Goal: Information Seeking & Learning: Find specific fact

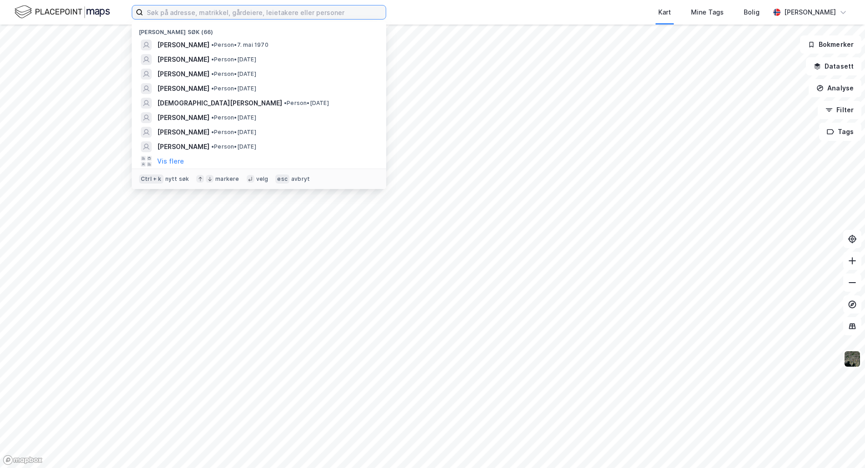
click at [222, 10] on input at bounding box center [264, 12] width 243 height 14
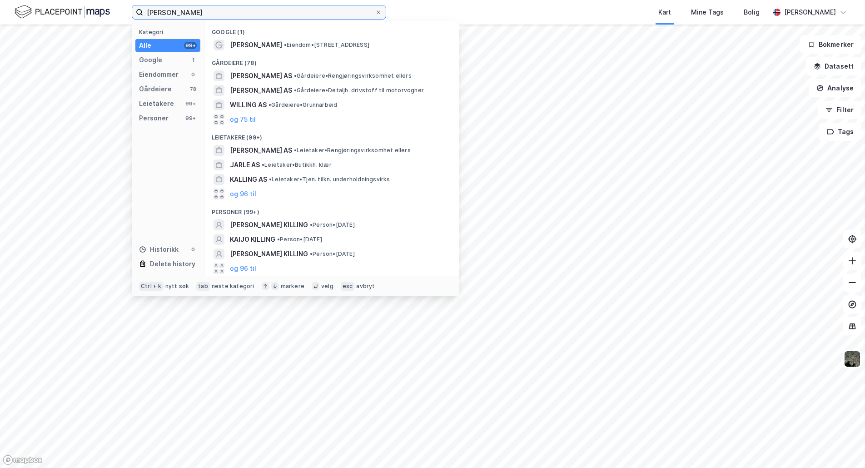
type input "[PERSON_NAME]"
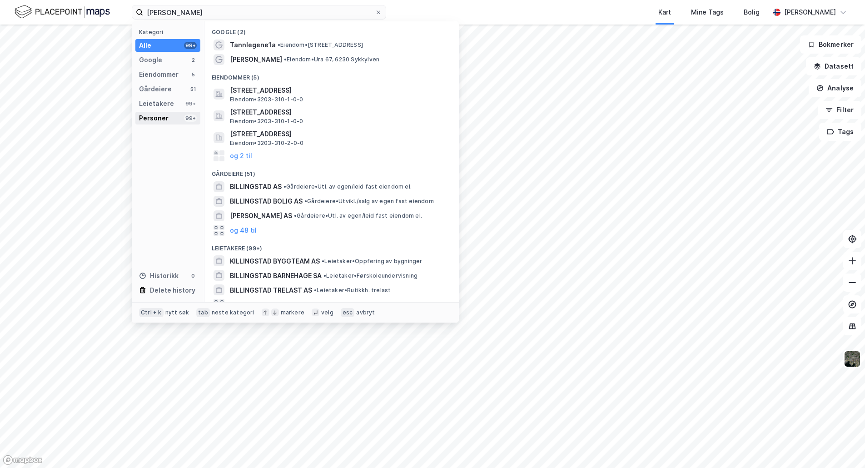
click at [163, 115] on div "Personer" at bounding box center [154, 118] width 30 height 11
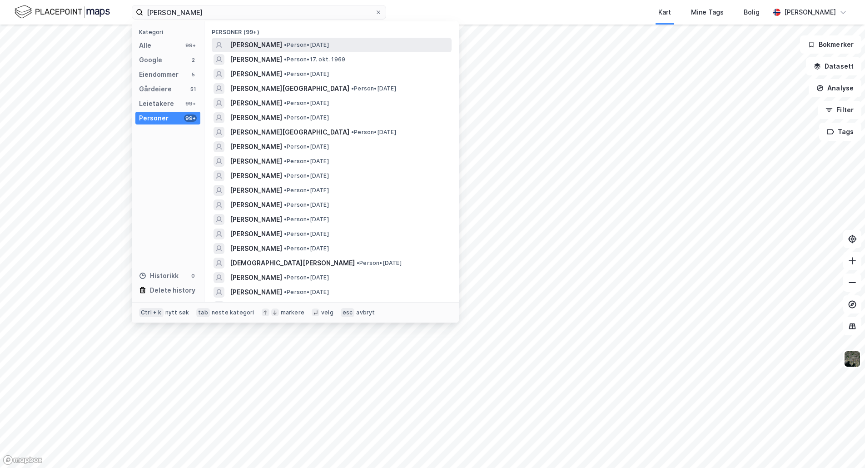
click at [262, 45] on span "[PERSON_NAME]" at bounding box center [256, 45] width 52 height 11
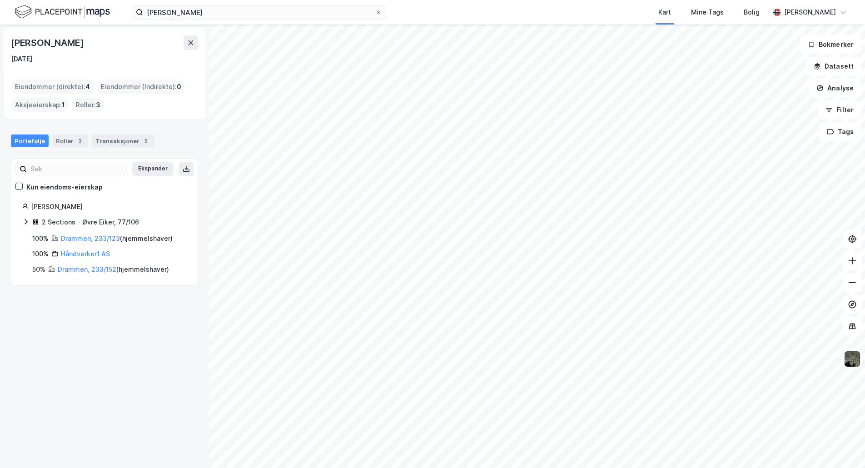
click at [25, 222] on icon at bounding box center [25, 221] width 7 height 7
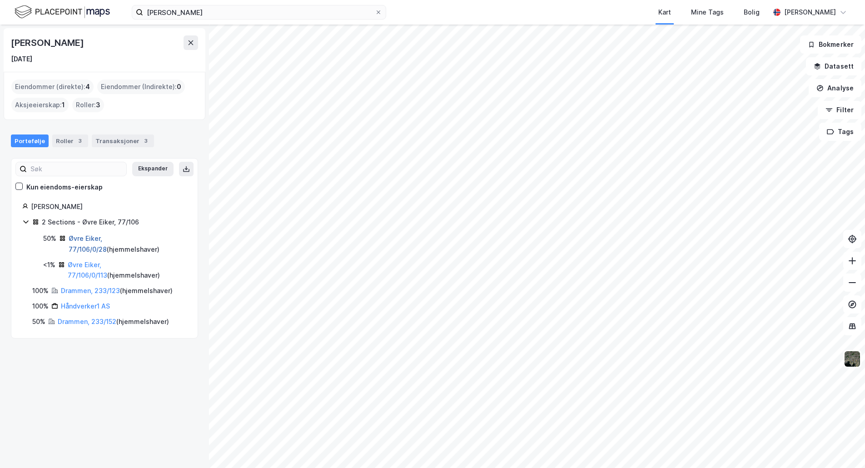
click at [86, 239] on link "Øvre Eiker, 77/106/0/28" at bounding box center [88, 243] width 38 height 19
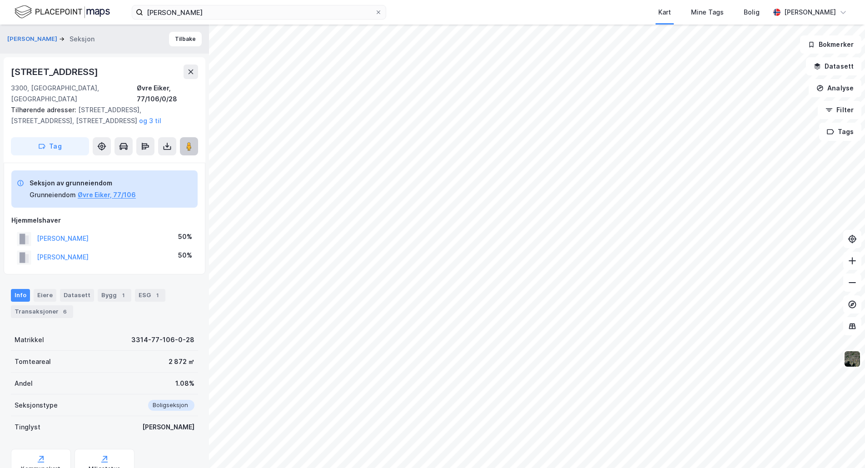
click at [185, 142] on icon at bounding box center [188, 146] width 9 height 9
click at [177, 41] on button "Tilbake" at bounding box center [185, 39] width 33 height 15
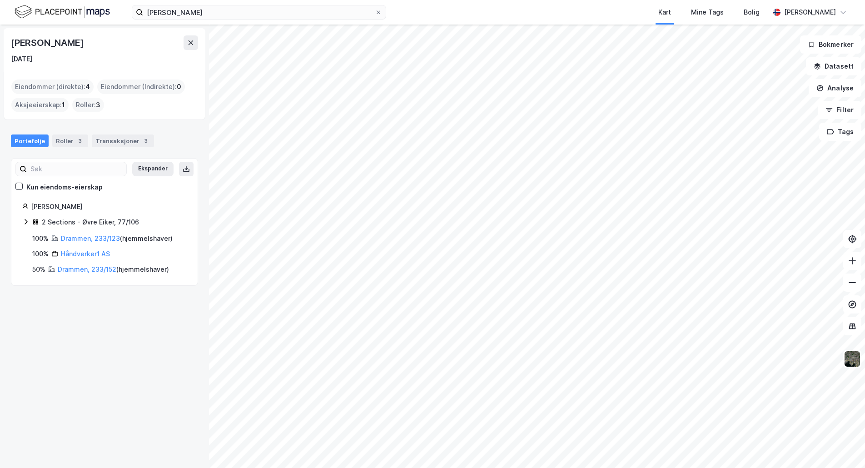
click at [25, 222] on icon at bounding box center [25, 221] width 7 height 7
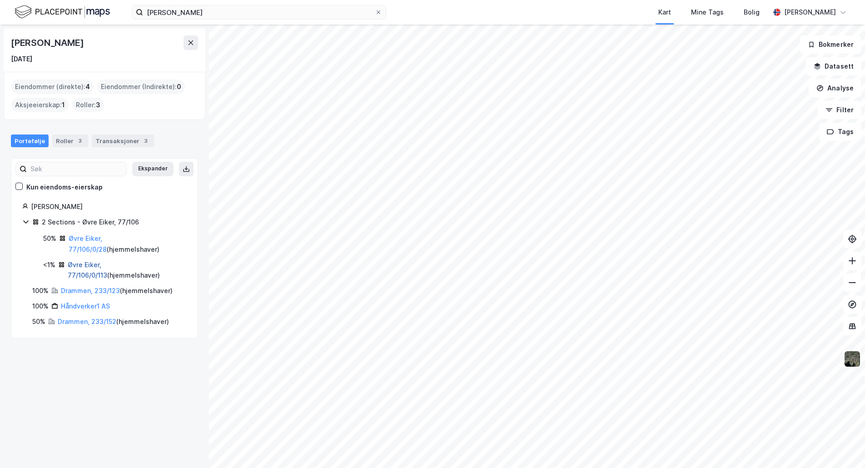
click at [105, 268] on link "Øvre Eiker, 77/106/0/113" at bounding box center [88, 270] width 40 height 19
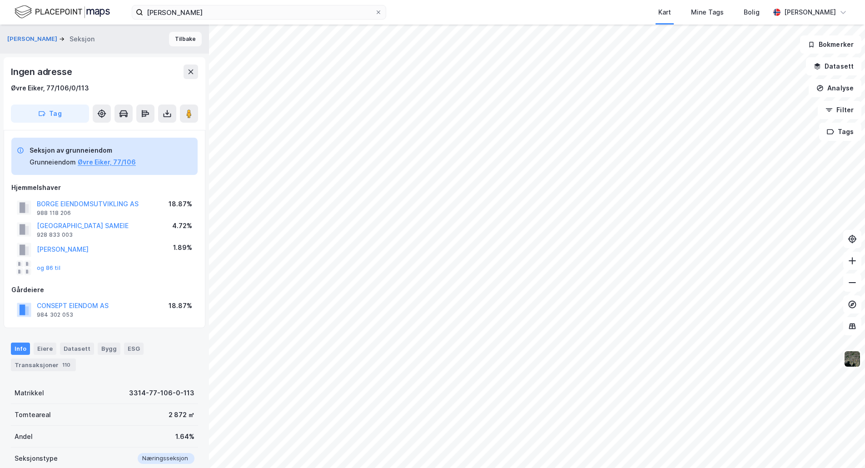
click at [182, 32] on button "Tilbake" at bounding box center [185, 39] width 33 height 15
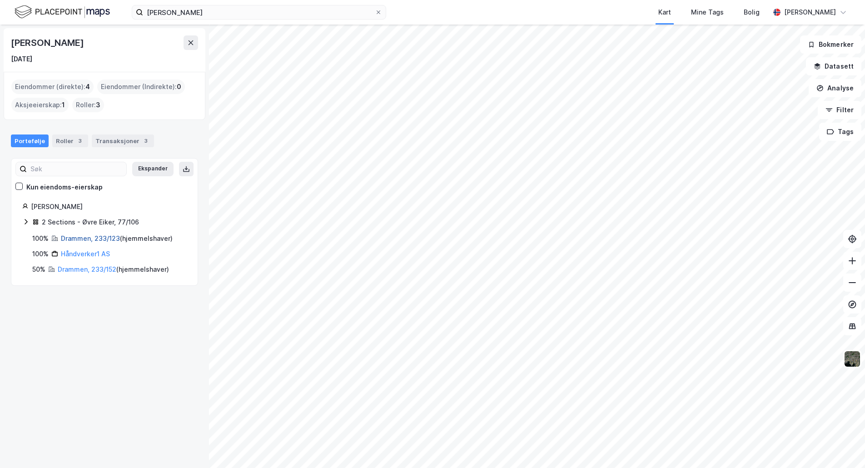
click at [82, 238] on link "Drammen, 233/123" at bounding box center [90, 238] width 59 height 8
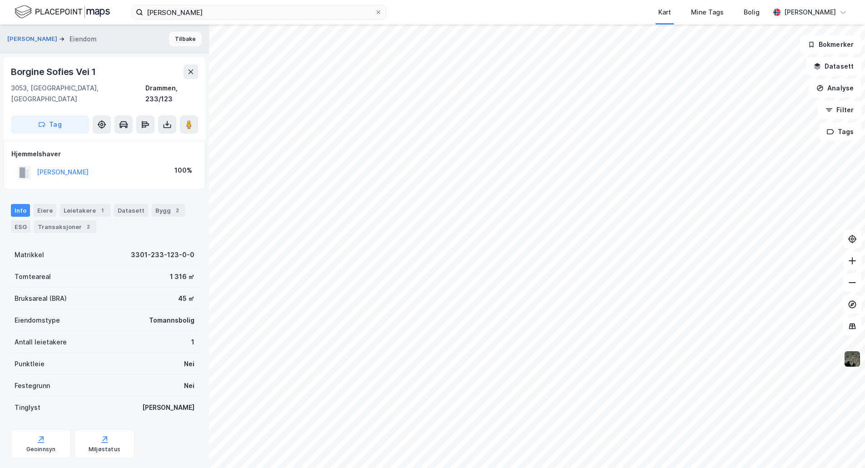
click at [189, 35] on button "Tilbake" at bounding box center [185, 39] width 33 height 15
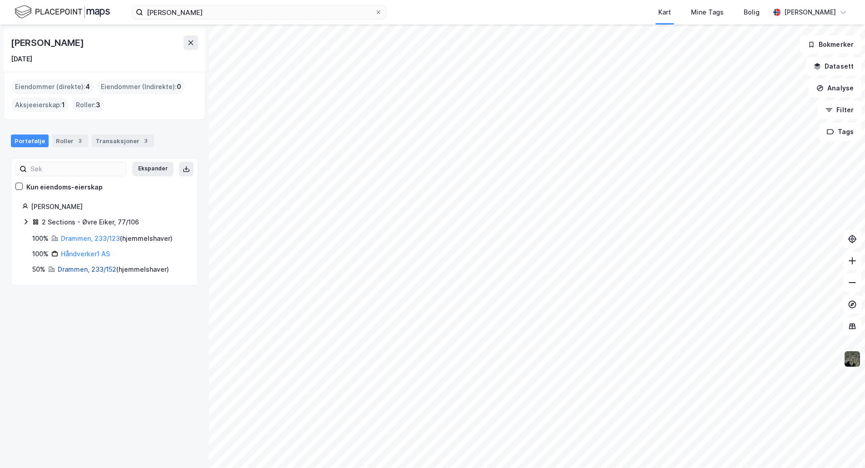
click at [79, 268] on link "Drammen, 233/152" at bounding box center [87, 269] width 59 height 8
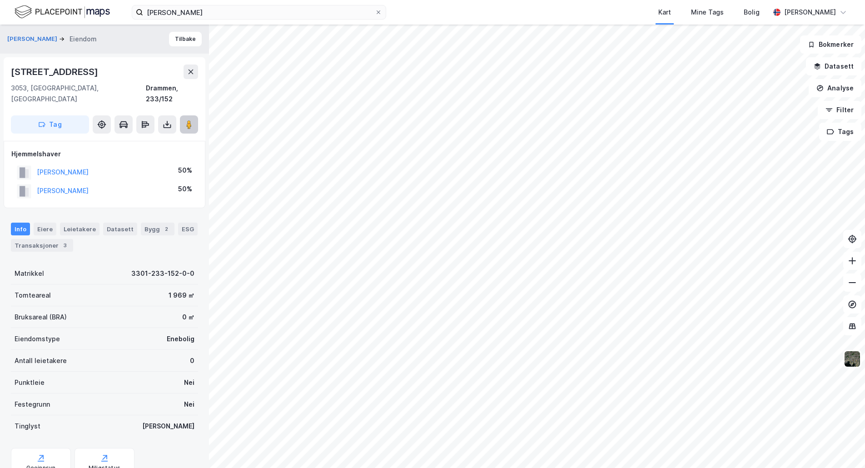
click at [196, 115] on button at bounding box center [189, 124] width 18 height 18
click at [185, 44] on button "Tilbake" at bounding box center [185, 39] width 33 height 15
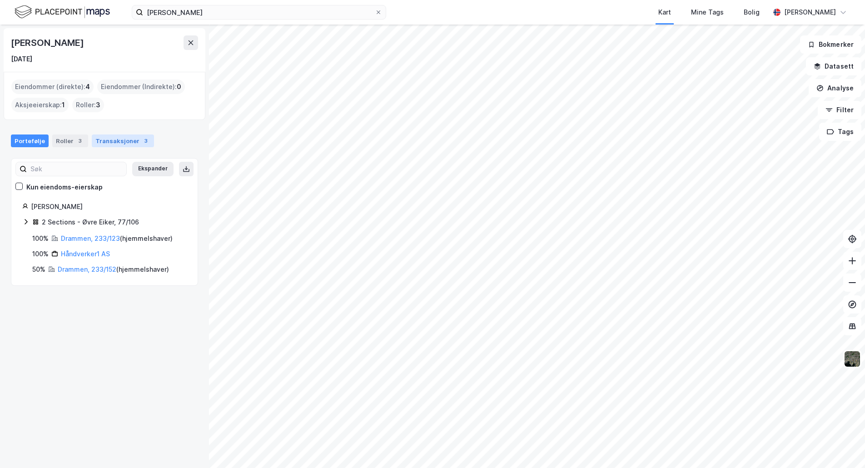
click at [120, 140] on div "Transaksjoner 3" at bounding box center [123, 140] width 62 height 13
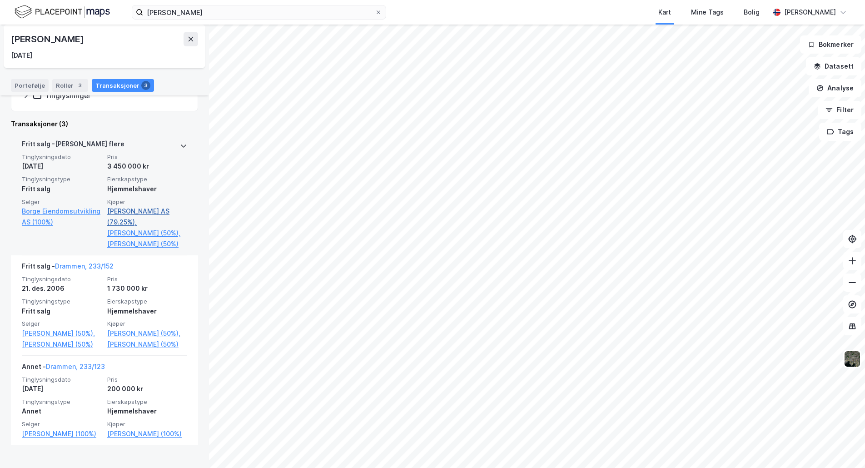
scroll to position [179, 0]
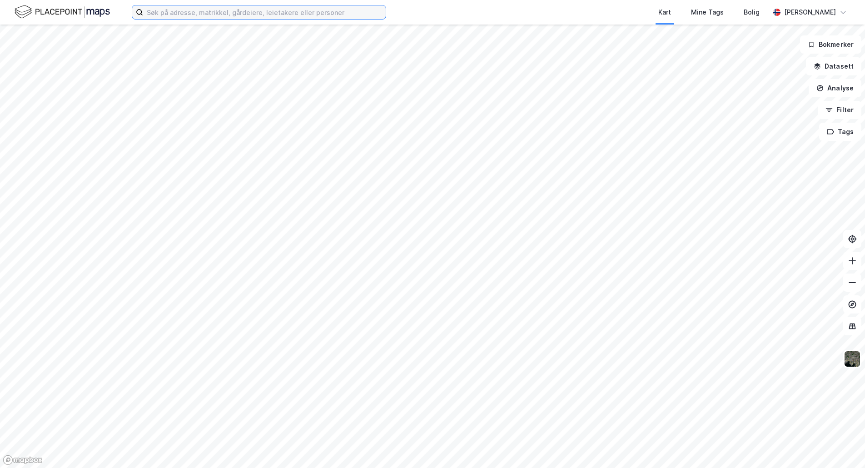
click at [203, 7] on input at bounding box center [264, 12] width 243 height 14
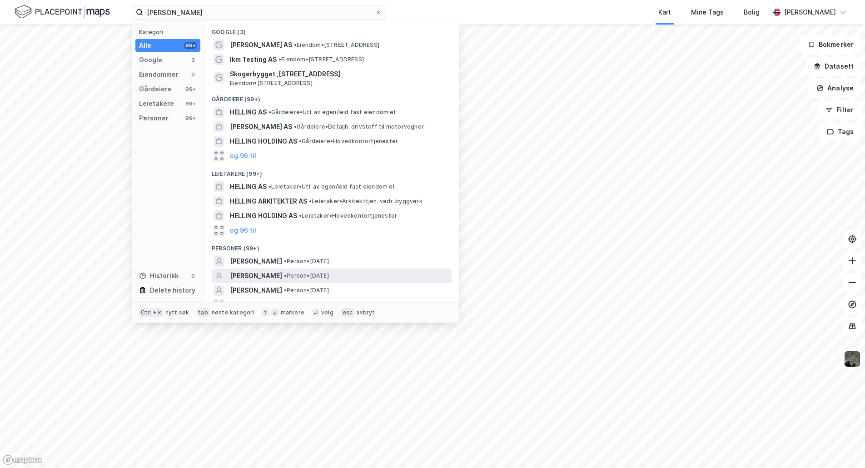
click at [277, 277] on span "SVEIN NIKOLAI HELLING" at bounding box center [256, 275] width 52 height 11
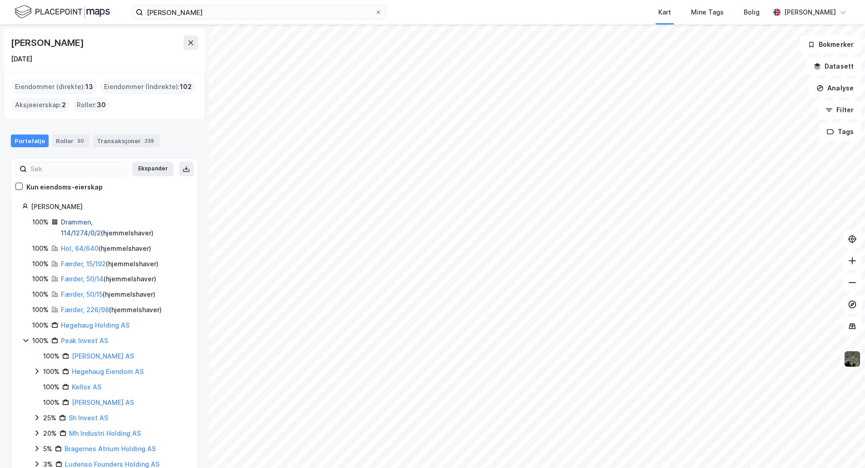
click at [86, 224] on link "Drammen, 114/1274/0/2" at bounding box center [81, 227] width 40 height 19
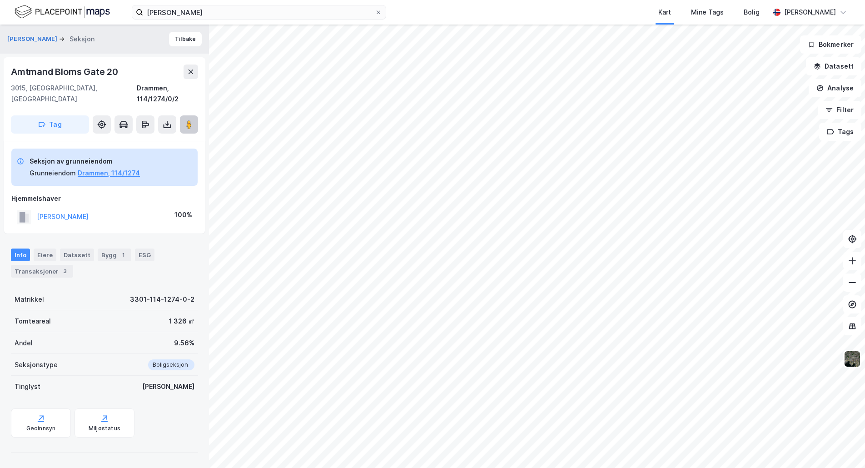
click at [188, 120] on image at bounding box center [188, 124] width 5 height 9
click at [169, 38] on button "Tilbake" at bounding box center [185, 39] width 33 height 15
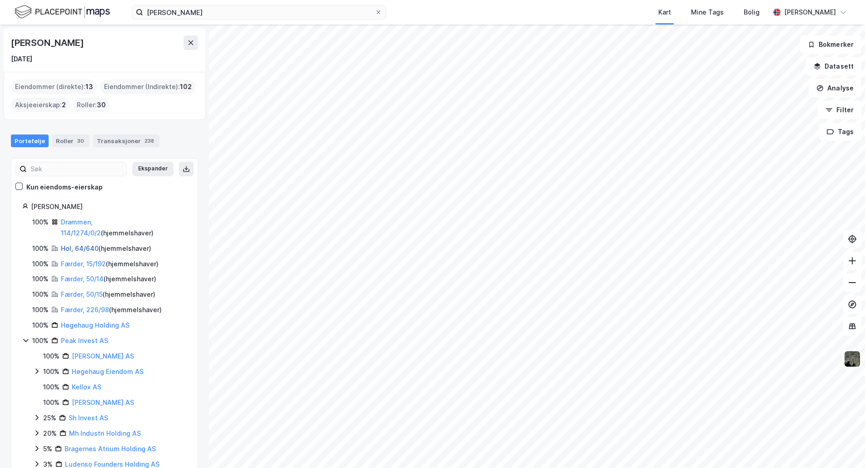
click at [77, 248] on link "Hol, 64/640" at bounding box center [80, 248] width 38 height 8
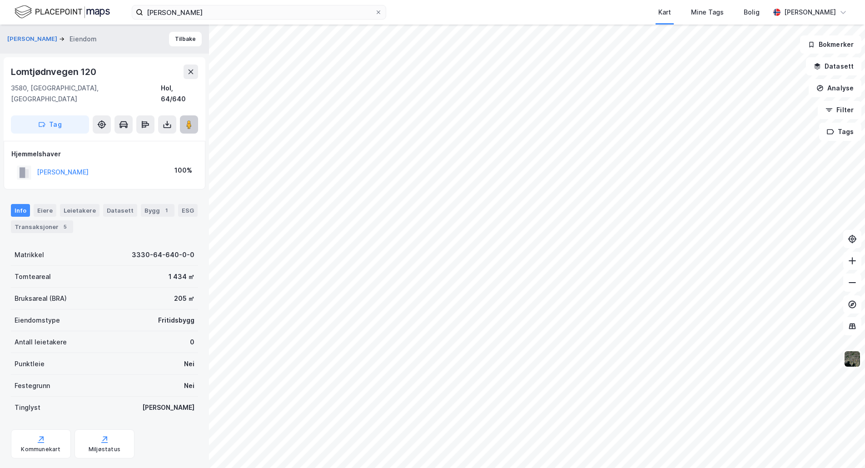
click at [186, 120] on icon at bounding box center [188, 124] width 9 height 9
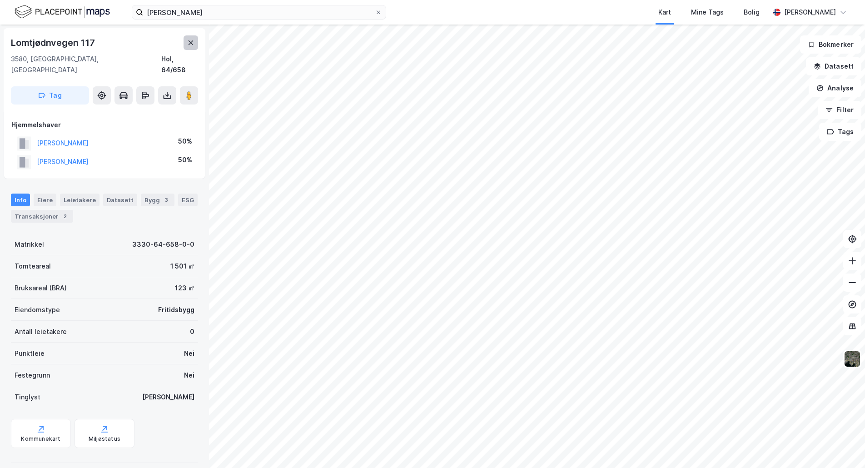
click at [194, 40] on icon at bounding box center [190, 42] width 7 height 7
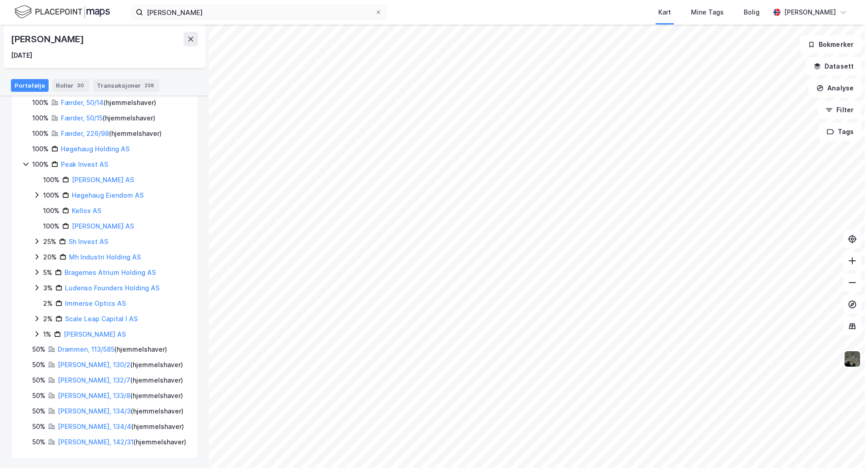
scroll to position [178, 0]
click at [89, 362] on link "Nore Og Uvdal, 130/2" at bounding box center [94, 363] width 73 height 8
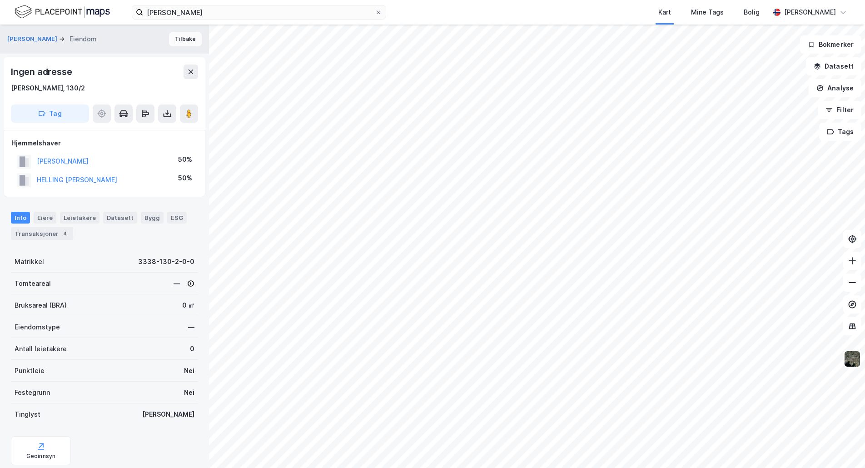
click at [173, 35] on button "Tilbake" at bounding box center [185, 39] width 33 height 15
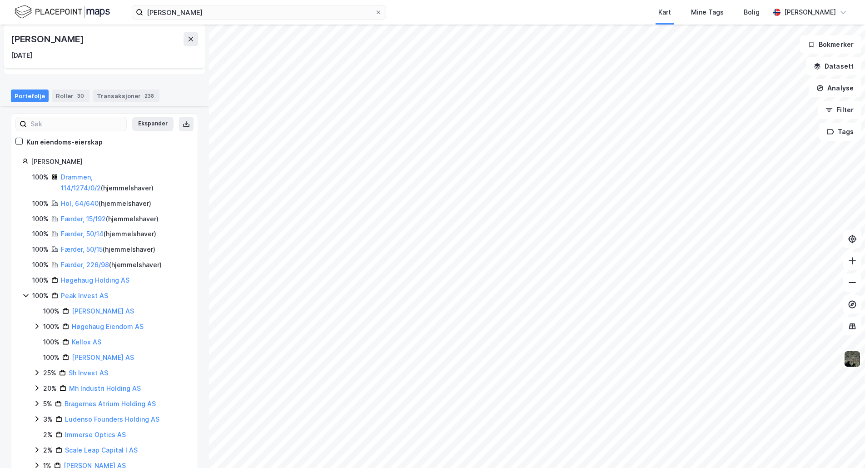
scroll to position [42, 0]
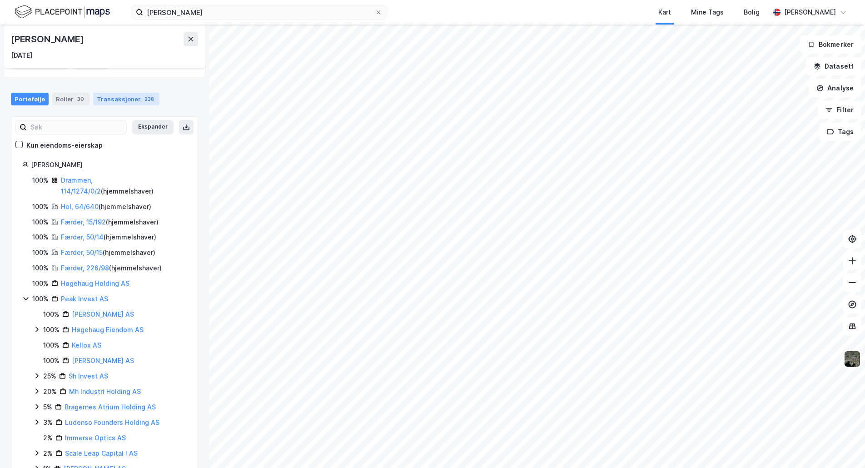
click at [109, 101] on div "Transaksjoner 238" at bounding box center [126, 99] width 66 height 13
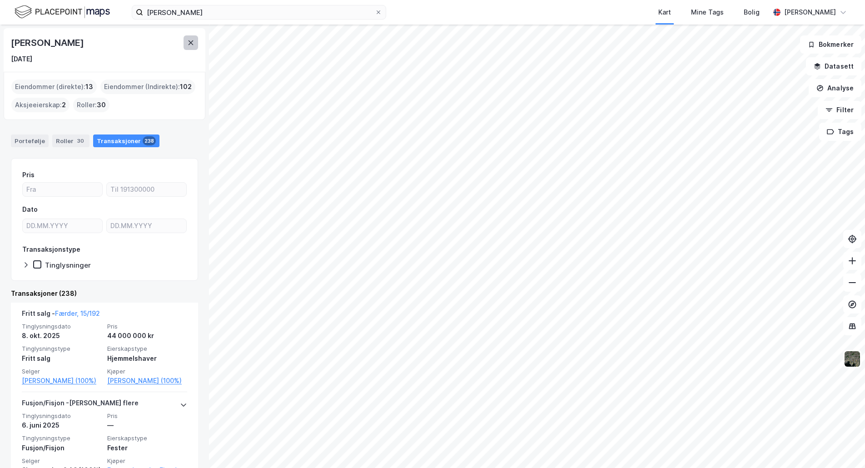
click at [192, 46] on icon at bounding box center [190, 42] width 7 height 7
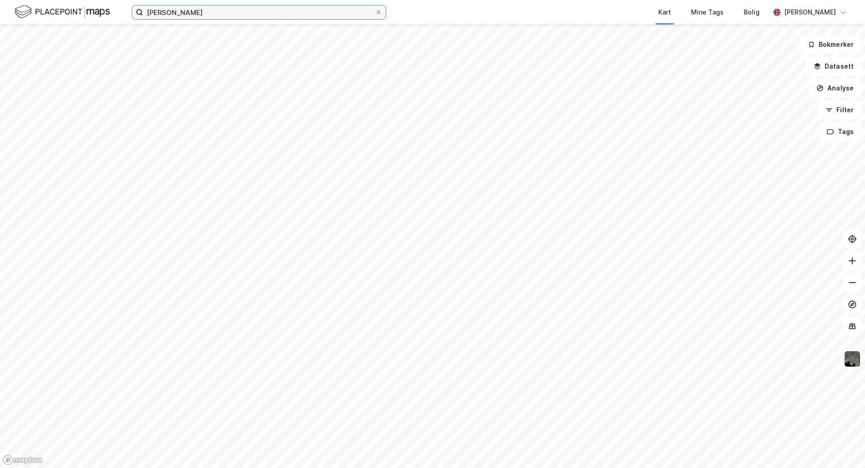
click at [217, 15] on input "Svein nikolai helling" at bounding box center [259, 12] width 232 height 14
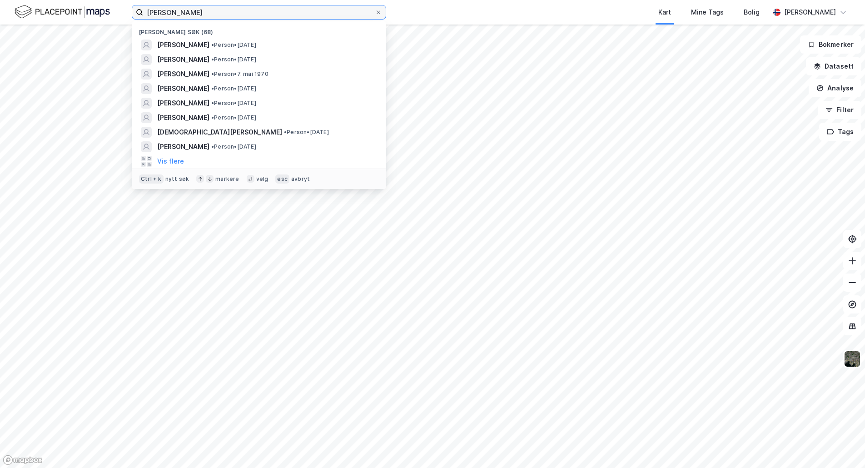
click at [217, 15] on input "Svein nikolai helling" at bounding box center [259, 12] width 232 height 14
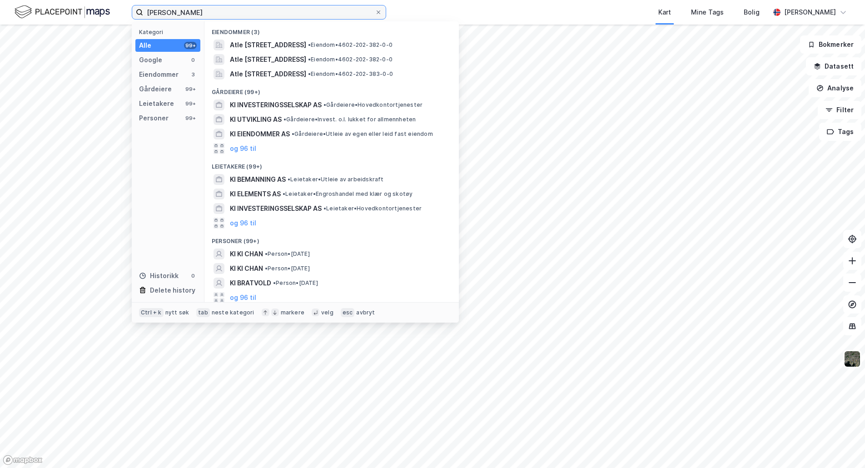
type input "atle kittelsen"
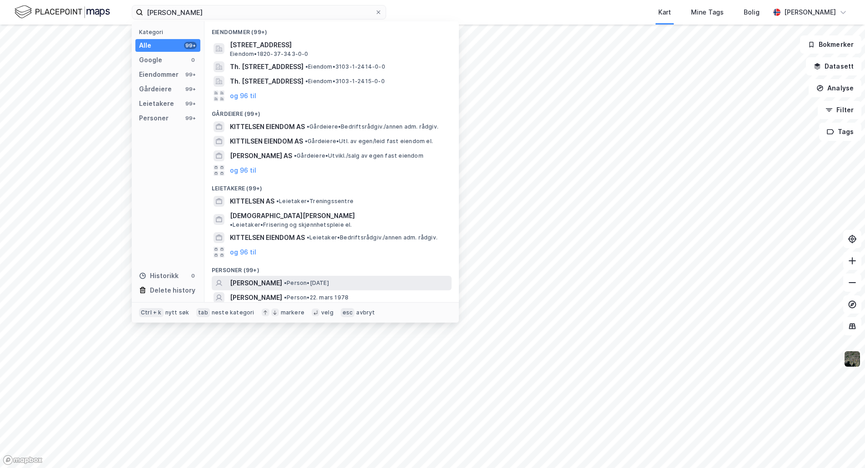
click at [277, 277] on span "KARL ATLE KITTELSEN" at bounding box center [256, 282] width 52 height 11
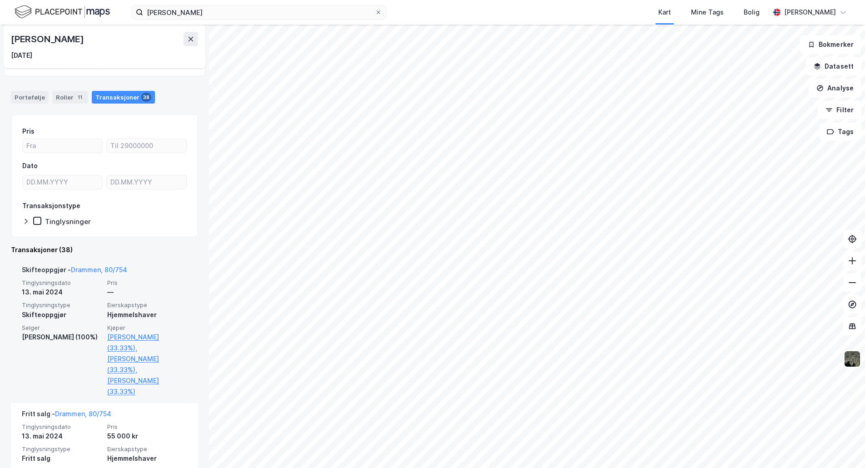
scroll to position [45, 0]
click at [96, 268] on link "Drammen, 80/754" at bounding box center [99, 268] width 56 height 8
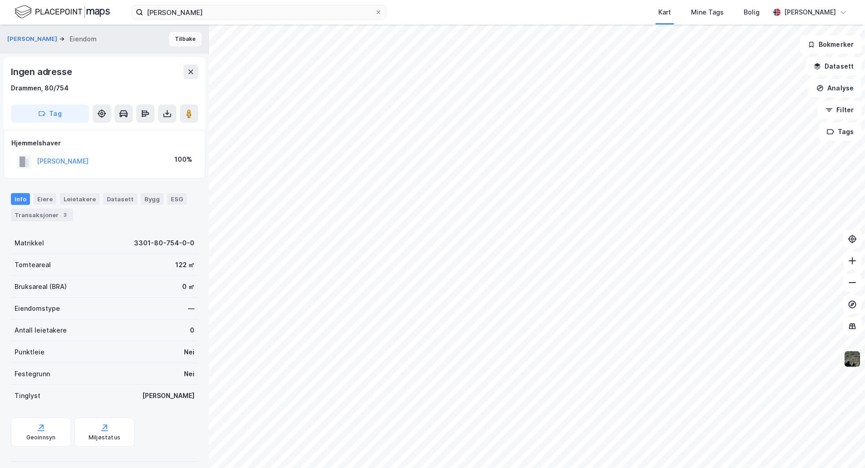
click at [178, 36] on button "Tilbake" at bounding box center [185, 39] width 33 height 15
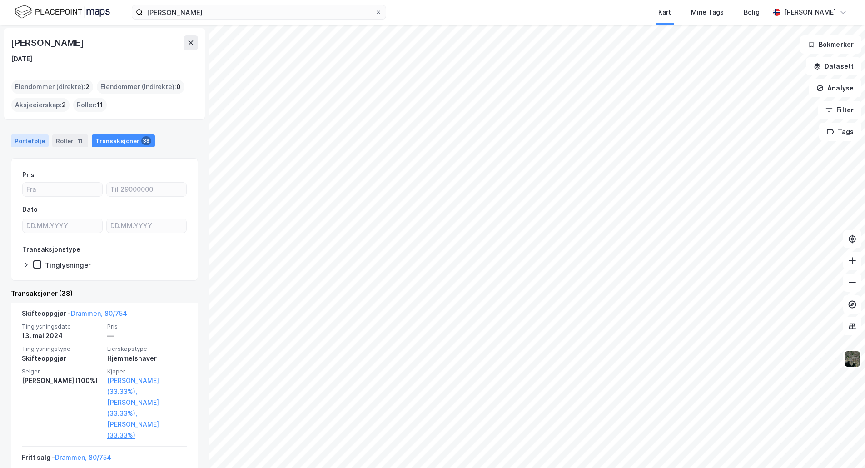
click at [33, 139] on div "Portefølje" at bounding box center [30, 140] width 38 height 13
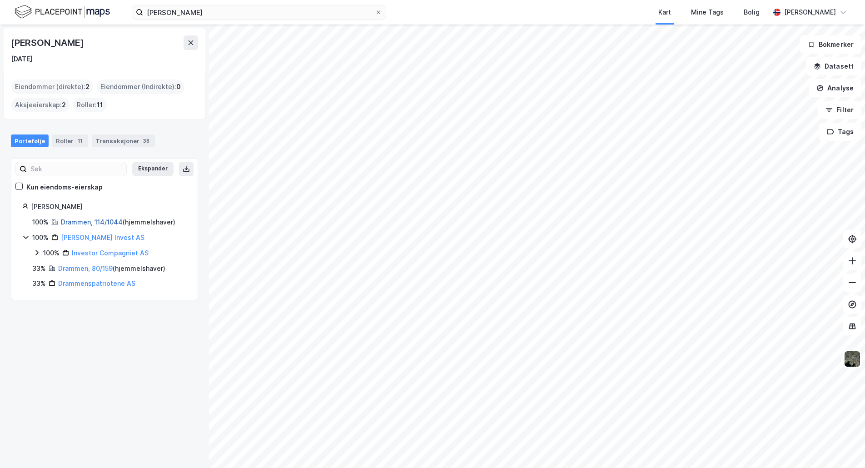
click at [89, 223] on link "Drammen, 114/1044" at bounding box center [92, 222] width 62 height 8
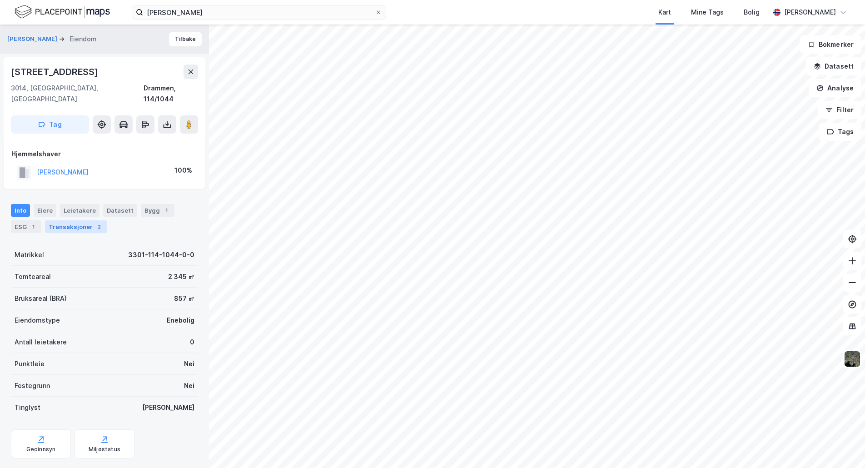
click at [78, 220] on div "Transaksjoner 2" at bounding box center [76, 226] width 62 height 13
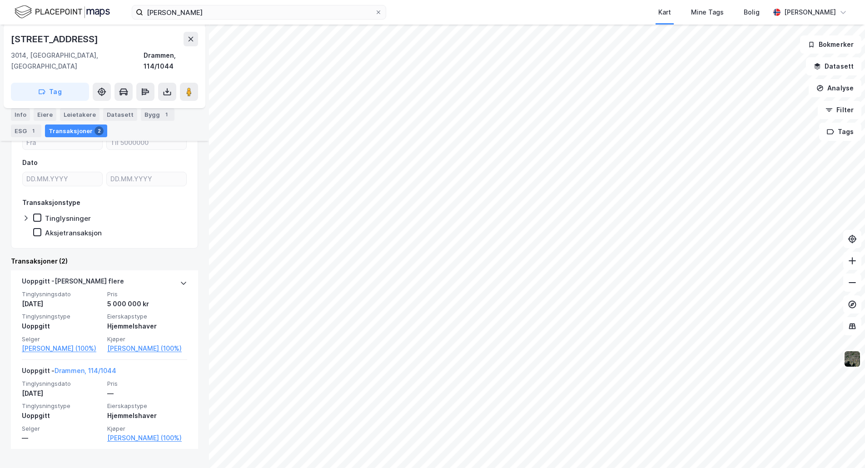
scroll to position [135, 0]
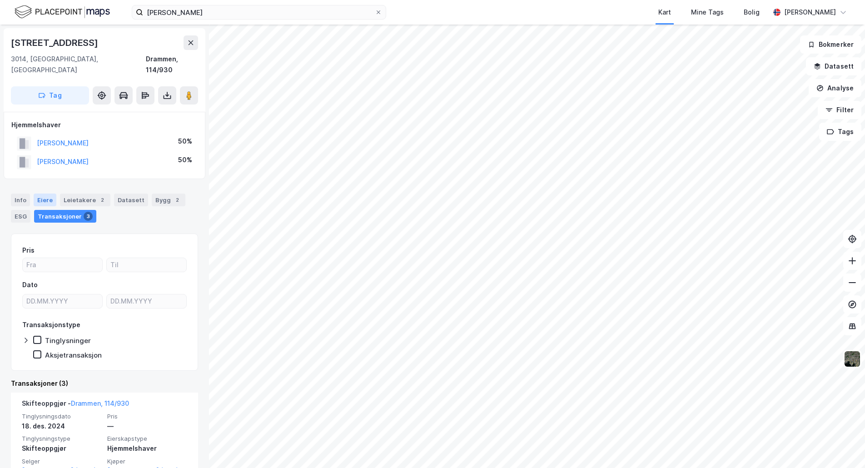
click at [50, 193] on div "Eiere" at bounding box center [45, 199] width 23 height 13
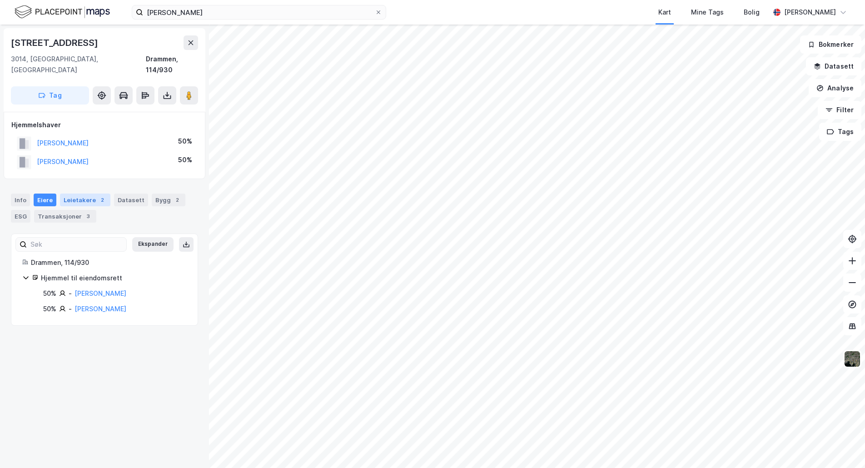
click at [79, 193] on div "Leietakere 2" at bounding box center [85, 199] width 50 height 13
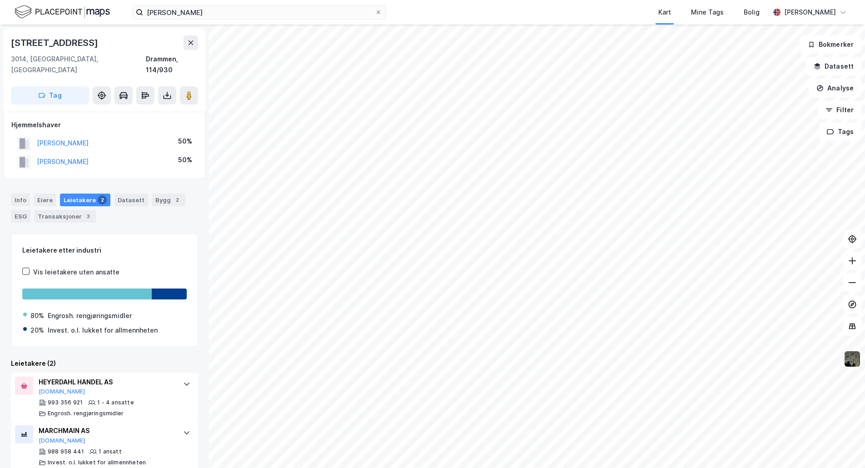
scroll to position [3, 0]
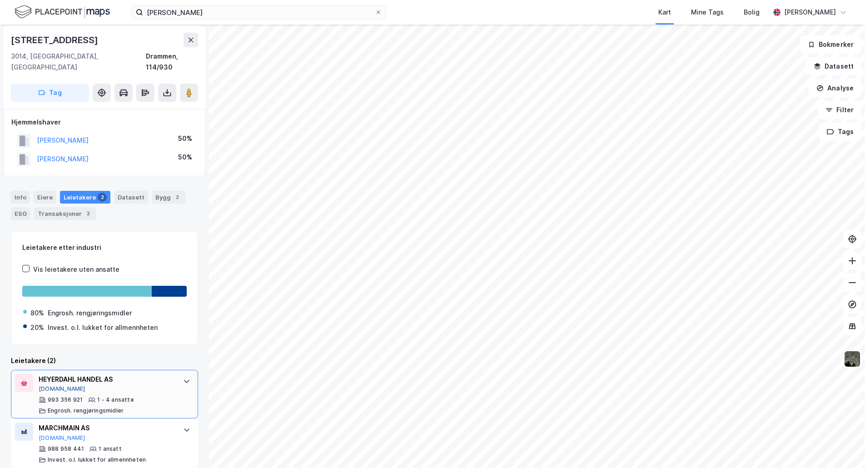
click at [54, 385] on button "Proff.no" at bounding box center [62, 388] width 47 height 7
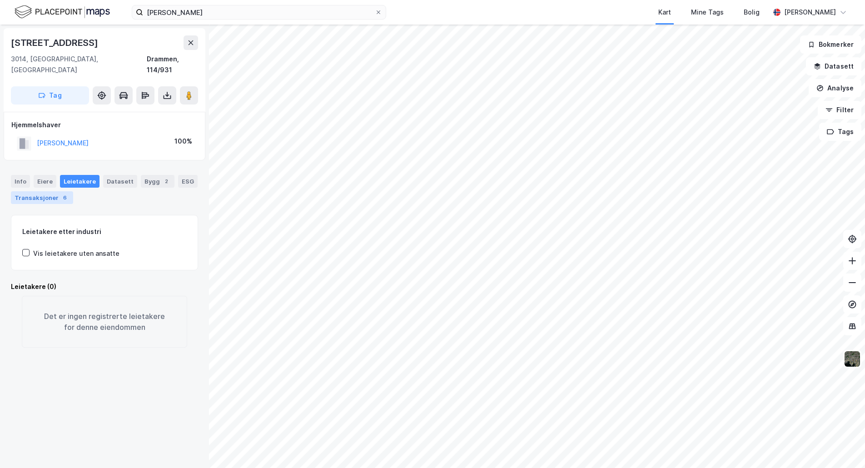
click at [37, 191] on div "Transaksjoner 6" at bounding box center [42, 197] width 62 height 13
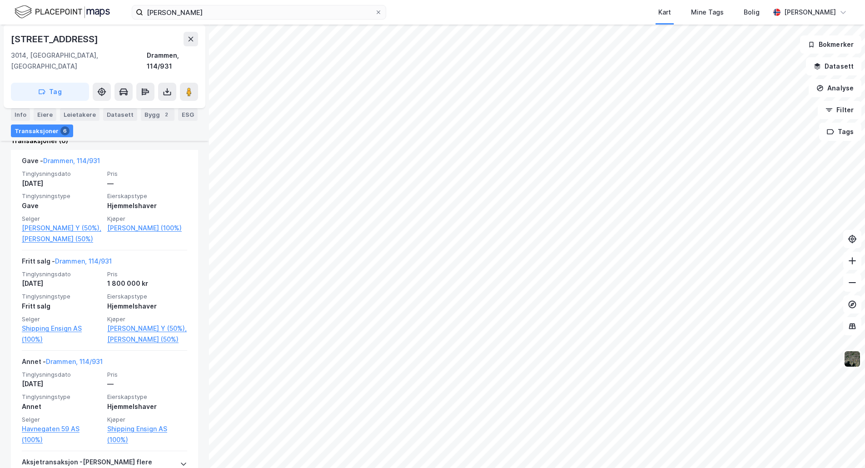
scroll to position [227, 0]
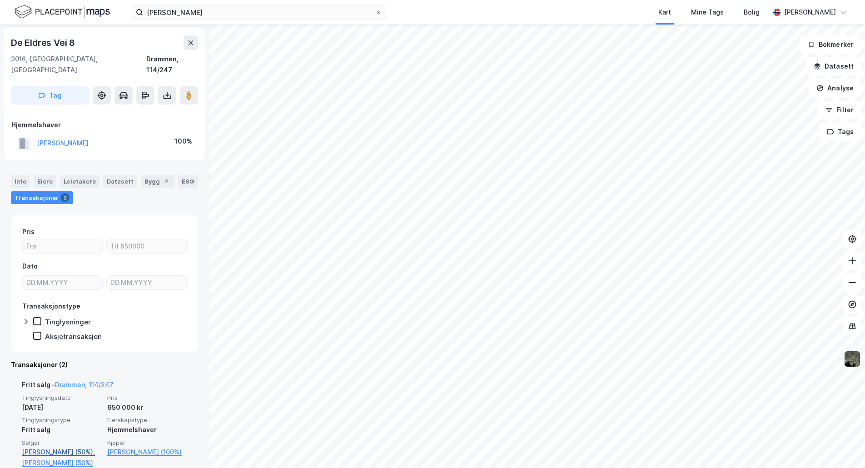
click at [50, 446] on link "Sørum Trond (50%)," at bounding box center [62, 451] width 80 height 11
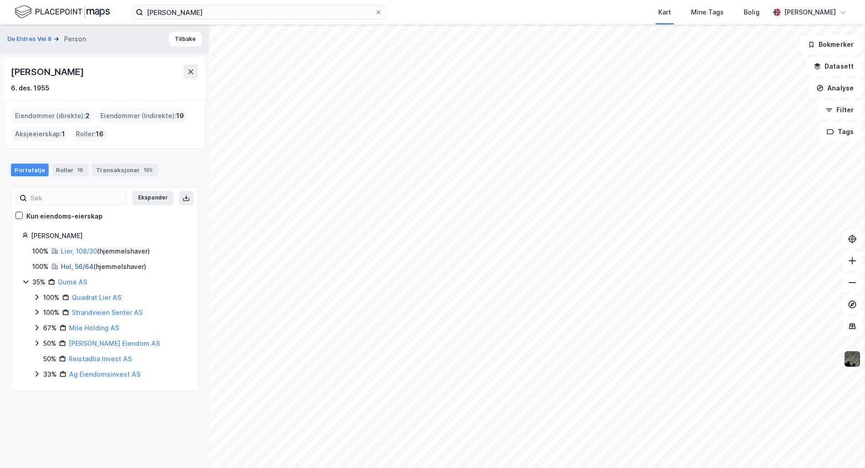
click at [74, 263] on link "Hol, 56/64" at bounding box center [77, 267] width 33 height 8
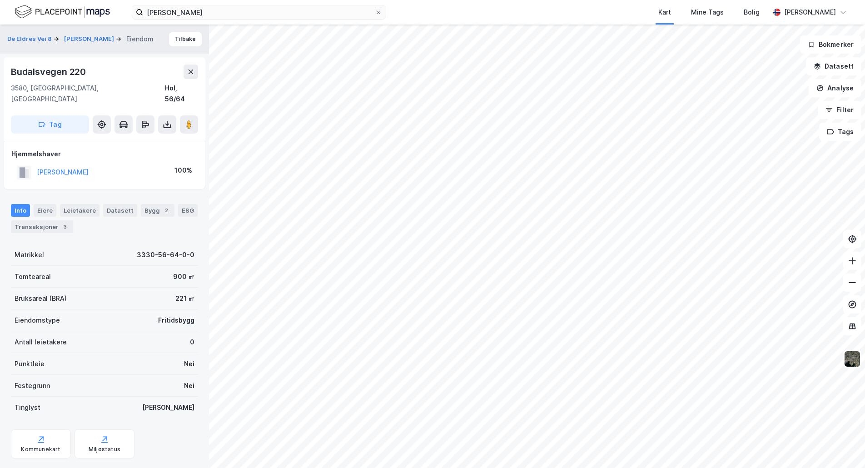
scroll to position [9, 0]
